Goal: Find specific page/section: Find specific page/section

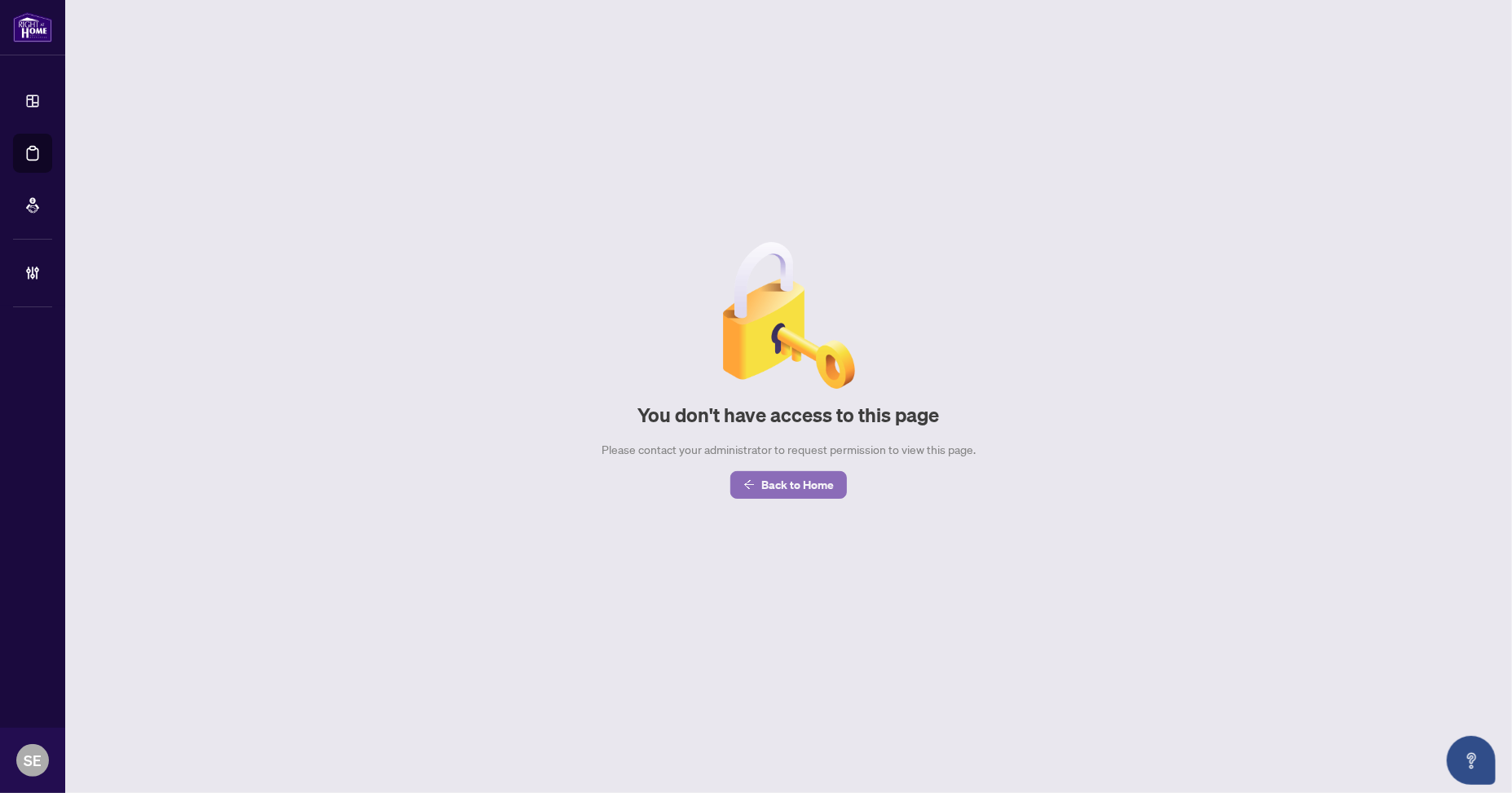
click at [805, 478] on span "Back to Home" at bounding box center [798, 485] width 73 height 26
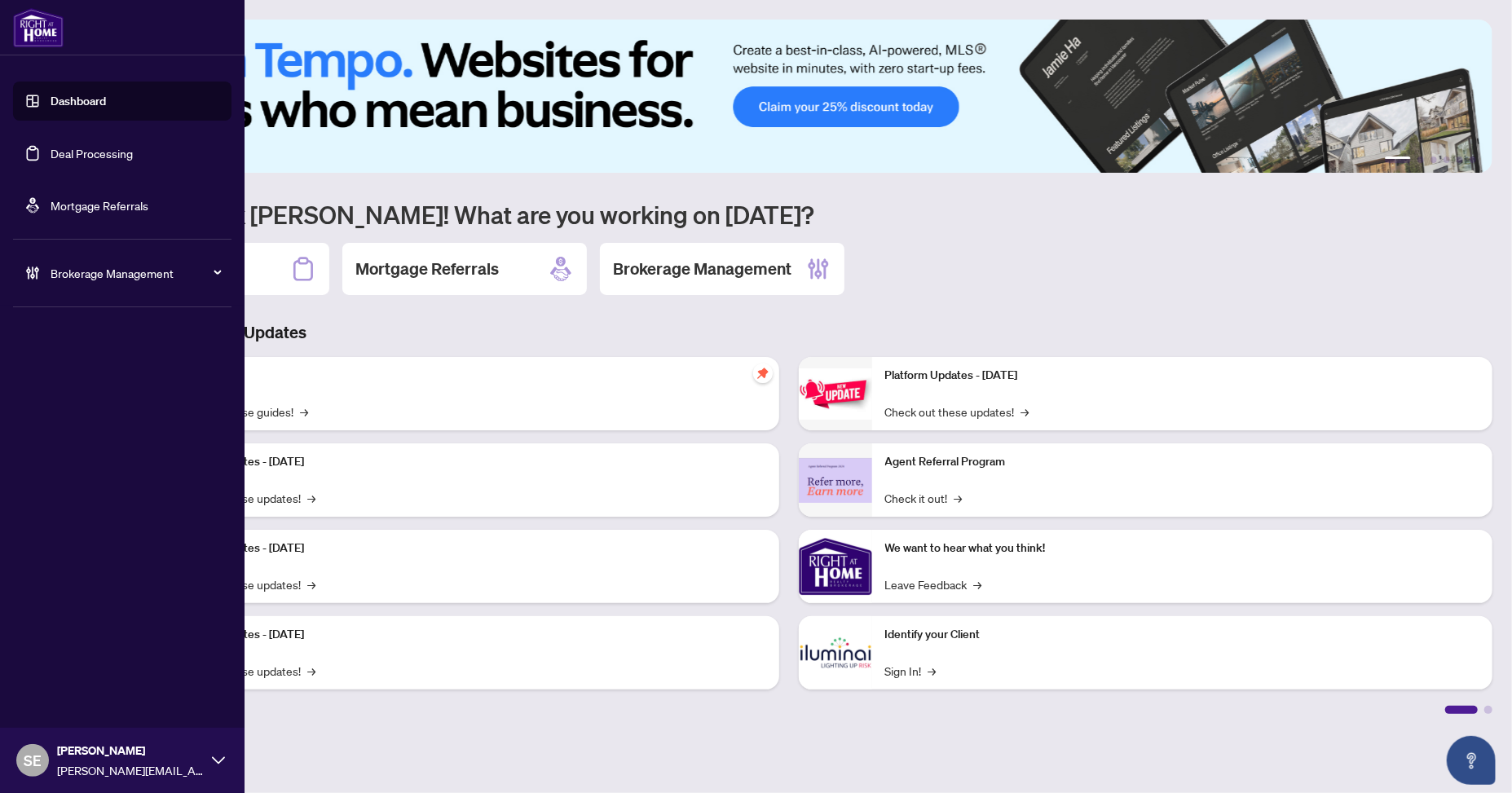
drag, startPoint x: 20, startPoint y: 149, endPoint x: 52, endPoint y: 157, distance: 33.0
click at [51, 149] on link "Deal Processing" at bounding box center [92, 154] width 82 height 15
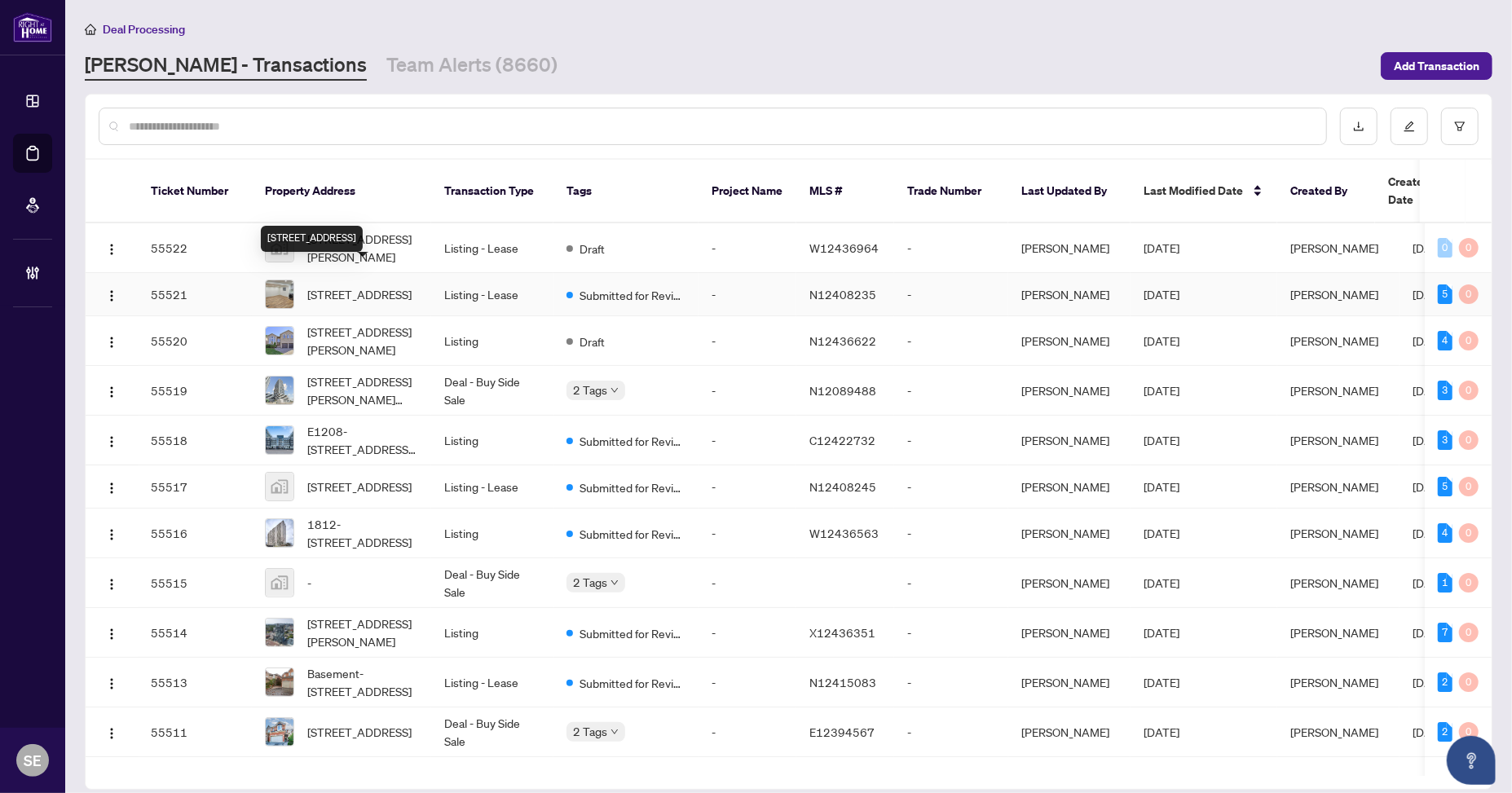
click at [397, 285] on span "[STREET_ADDRESS]" at bounding box center [360, 294] width 105 height 18
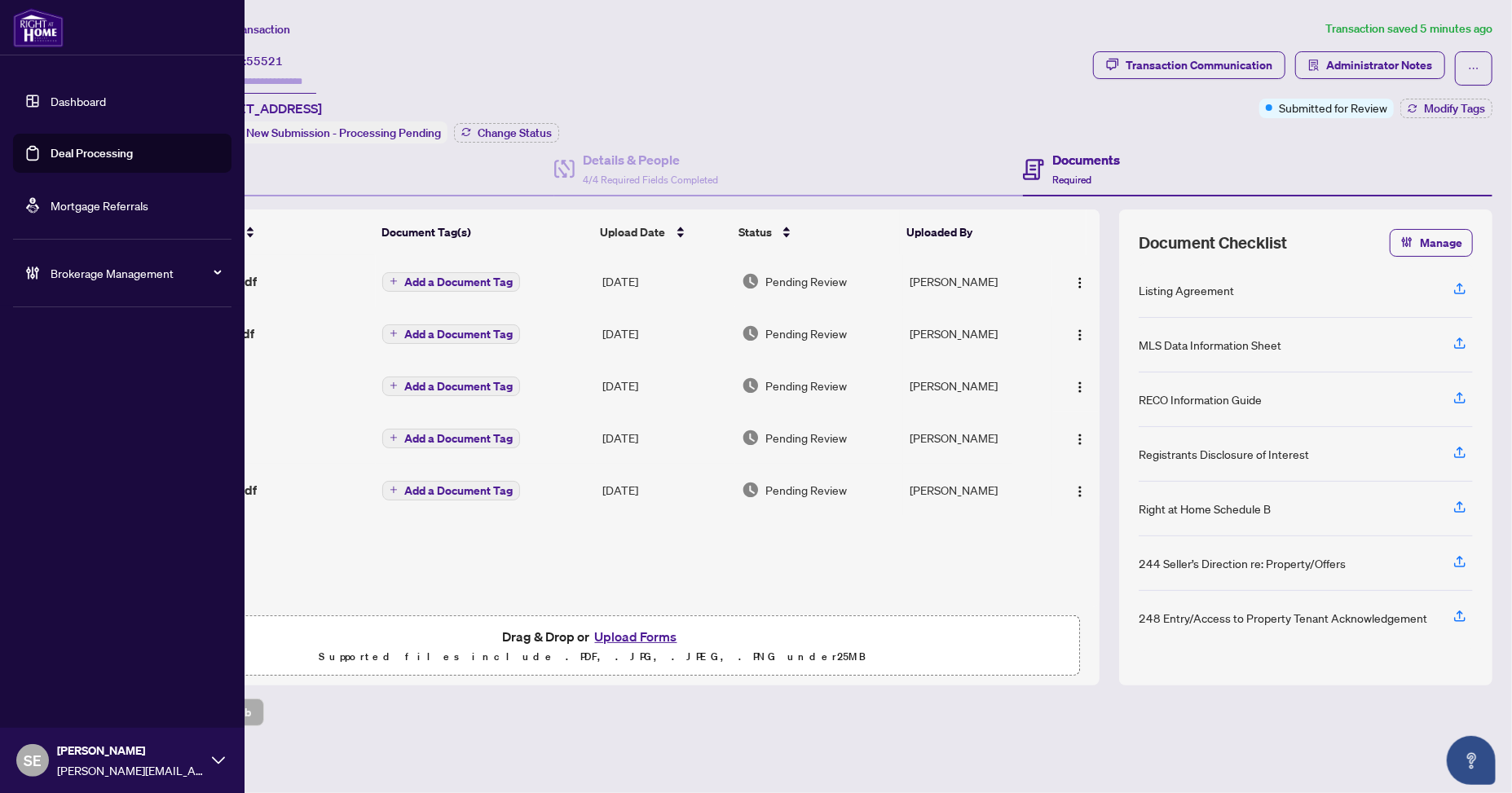
drag, startPoint x: 37, startPoint y: 148, endPoint x: 8, endPoint y: 199, distance: 58.7
click at [51, 149] on link "Deal Processing" at bounding box center [92, 154] width 82 height 15
